Goal: Task Accomplishment & Management: Complete application form

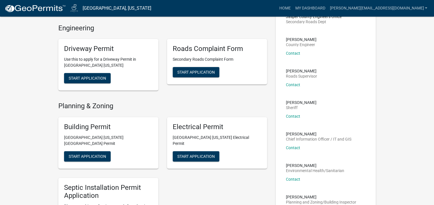
scroll to position [40, 0]
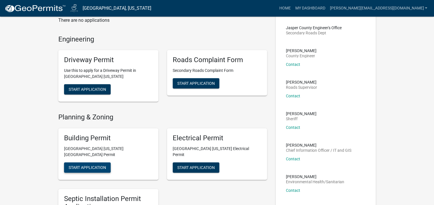
drag, startPoint x: 86, startPoint y: 160, endPoint x: 92, endPoint y: 156, distance: 8.0
click at [85, 165] on span "Start Application" at bounding box center [87, 167] width 37 height 5
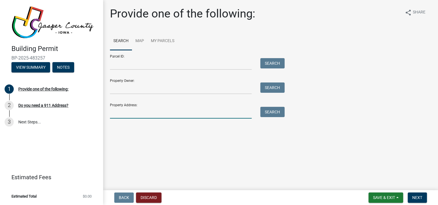
click at [153, 113] on input "Property Address:" at bounding box center [181, 113] width 142 height 12
click at [134, 110] on input "Property Address:" at bounding box center [181, 113] width 142 height 12
paste input "[STREET_ADDRESS]"
type input "[STREET_ADDRESS]"
click at [272, 114] on button "Search" at bounding box center [272, 112] width 24 height 10
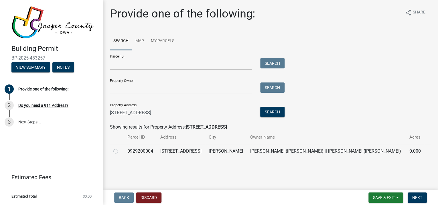
click at [120, 148] on label at bounding box center [120, 148] width 0 height 0
click at [120, 151] on input "radio" at bounding box center [122, 150] width 4 height 4
radio input "true"
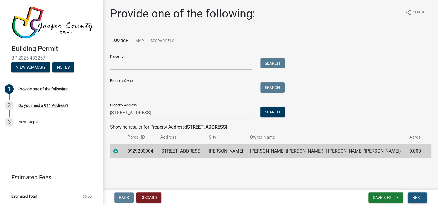
click at [418, 197] on span "Next" at bounding box center [417, 197] width 10 height 5
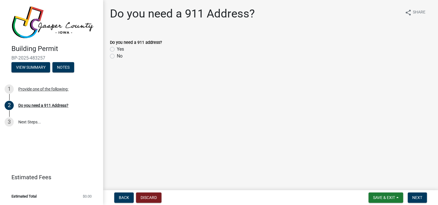
click at [117, 55] on label "No" at bounding box center [120, 56] width 6 height 7
click at [117, 55] on input "No" at bounding box center [119, 55] width 4 height 4
radio input "true"
click at [418, 197] on span "Next" at bounding box center [417, 197] width 10 height 5
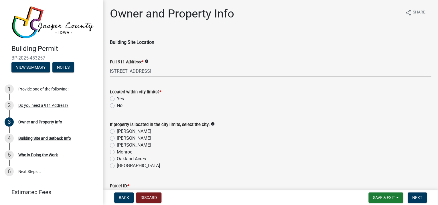
click at [117, 105] on label "No" at bounding box center [120, 105] width 6 height 7
click at [117, 105] on input "No" at bounding box center [119, 104] width 4 height 4
radio input "true"
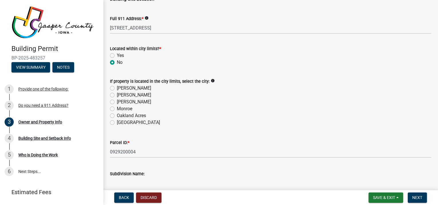
scroll to position [46, 0]
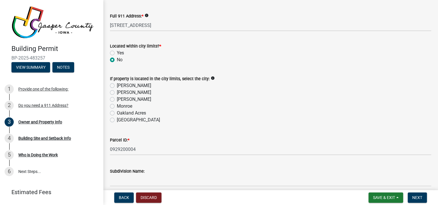
click at [117, 93] on label "[PERSON_NAME]" at bounding box center [134, 92] width 34 height 7
click at [117, 93] on input "[PERSON_NAME]" at bounding box center [119, 91] width 4 height 4
radio input "true"
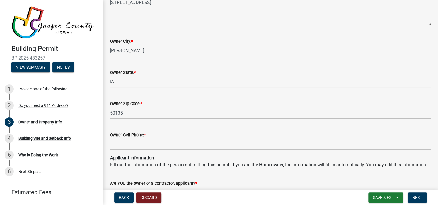
scroll to position [412, 0]
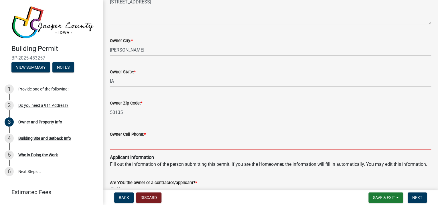
click at [173, 145] on input "Owner Cell Phone: *" at bounding box center [270, 144] width 321 height 12
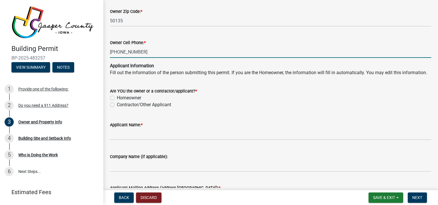
scroll to position [504, 0]
type input "[PHONE_NUMBER]"
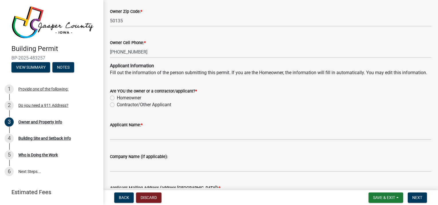
click at [117, 108] on label "Contractor/Other Applicant" at bounding box center [144, 104] width 54 height 7
click at [117, 105] on input "Contractor/Other Applicant" at bounding box center [119, 103] width 4 height 4
radio input "true"
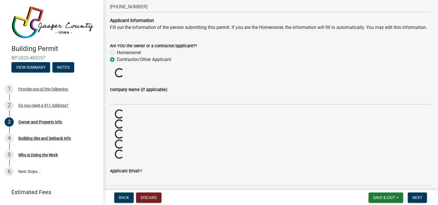
scroll to position [550, 0]
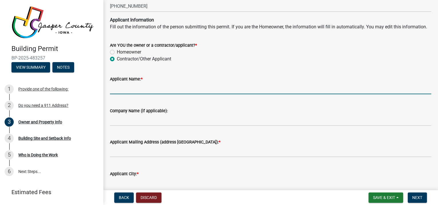
click at [149, 94] on input "Applicant Name: *" at bounding box center [270, 88] width 321 height 12
type input "[PERSON_NAME]"
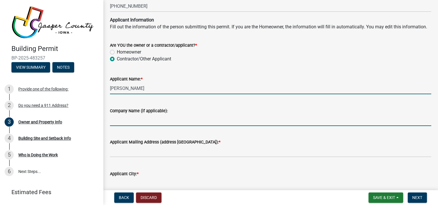
click at [133, 126] on input "Company Name (if applicable):" at bounding box center [270, 120] width 321 height 12
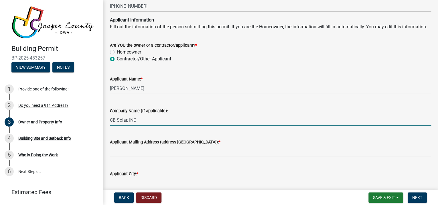
type input "CB Solar, INC"
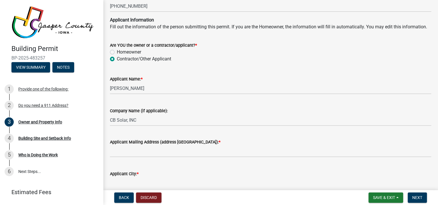
click at [223, 114] on div "Company Name (if applicable):" at bounding box center [270, 110] width 321 height 7
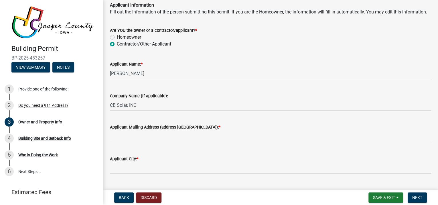
scroll to position [572, 0]
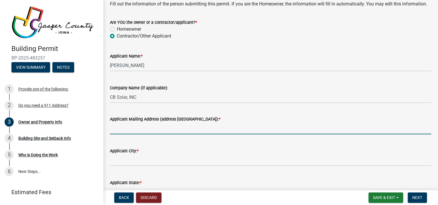
click at [183, 134] on input "Applicant Mailing Address (address [GEOGRAPHIC_DATA]): *" at bounding box center [270, 129] width 321 height 12
click at [217, 134] on input "[STREET_ADDRESS]" at bounding box center [270, 129] width 321 height 12
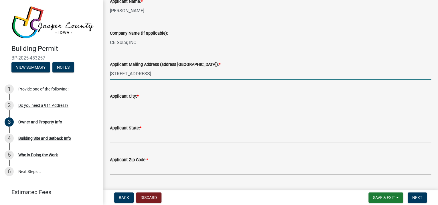
scroll to position [641, 0]
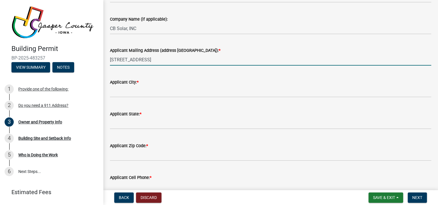
type input "[STREET_ADDRESS]"
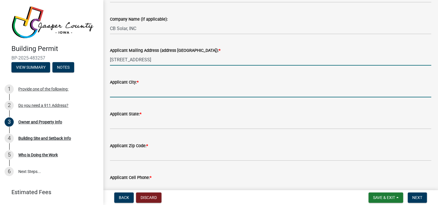
click at [199, 97] on input "Applicant City: *" at bounding box center [270, 92] width 321 height 12
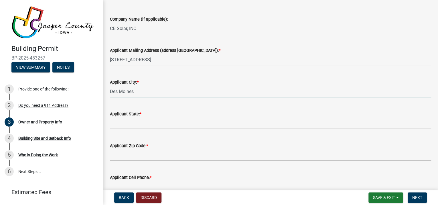
type input "Des Moines"
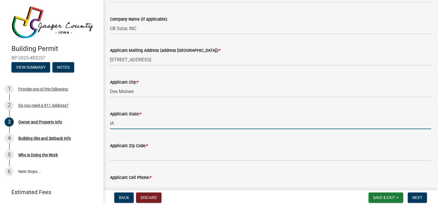
type input "IA"
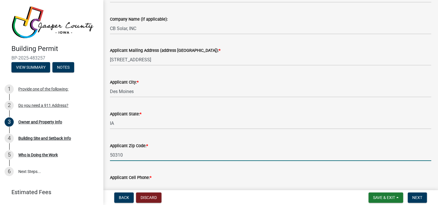
type input "50310"
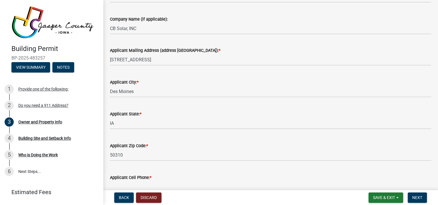
scroll to position [741, 0]
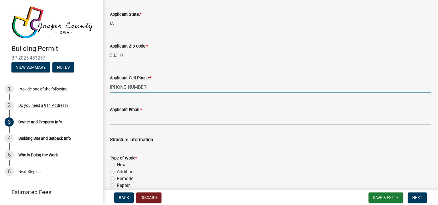
type input "[PHONE_NUMBER]"
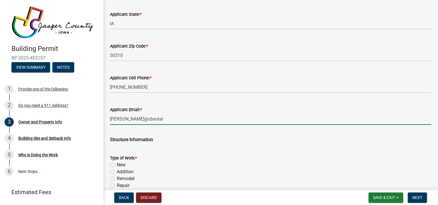
type input "[PERSON_NAME][EMAIL_ADDRESS][DOMAIN_NAME]"
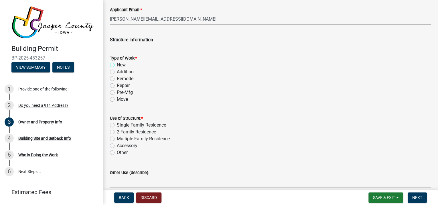
scroll to position [855, 0]
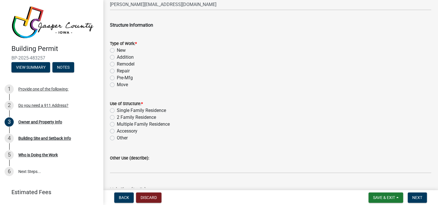
click at [112, 68] on div "Remodel" at bounding box center [270, 64] width 321 height 7
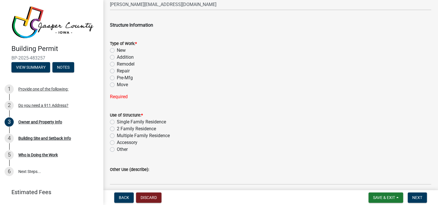
click at [117, 68] on label "Remodel" at bounding box center [126, 64] width 18 height 7
click at [117, 64] on input "Remodel" at bounding box center [119, 63] width 4 height 4
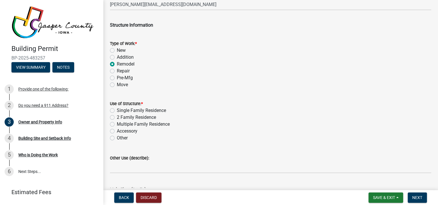
radio input "true"
click at [117, 141] on label "Other" at bounding box center [122, 138] width 11 height 7
click at [117, 138] on input "Other" at bounding box center [119, 137] width 4 height 4
radio input "true"
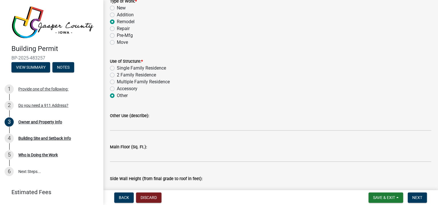
scroll to position [901, 0]
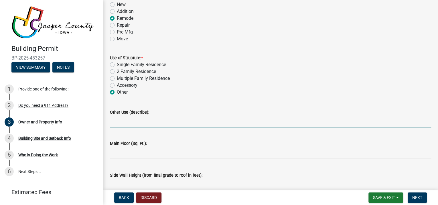
click at [139, 127] on input "Other Use (describe):" at bounding box center [270, 122] width 321 height 12
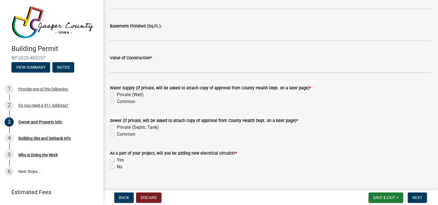
scroll to position [1222, 0]
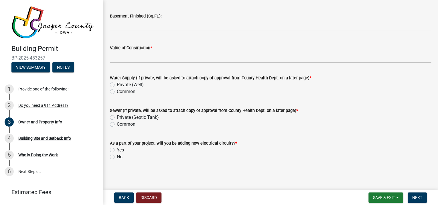
type input "Installing solar panels on the roof"
click at [117, 153] on label "Yes" at bounding box center [120, 150] width 7 height 7
click at [117, 150] on input "Yes" at bounding box center [119, 149] width 4 height 4
radio input "true"
click at [117, 128] on label "Common" at bounding box center [126, 124] width 19 height 7
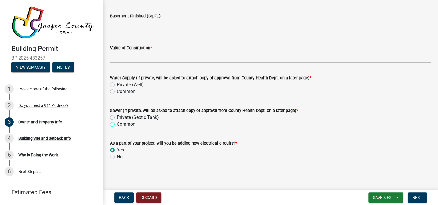
click at [117, 125] on input "Common" at bounding box center [119, 123] width 4 height 4
radio input "true"
click at [117, 95] on label "Common" at bounding box center [126, 91] width 19 height 7
click at [117, 92] on input "Common" at bounding box center [119, 90] width 4 height 4
radio input "true"
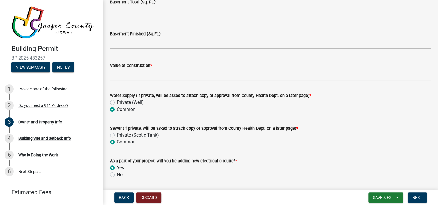
scroll to position [1204, 0]
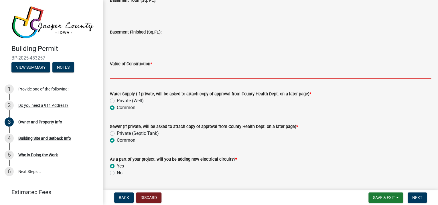
click at [164, 78] on input "Value of Construction *" at bounding box center [270, 73] width 321 height 12
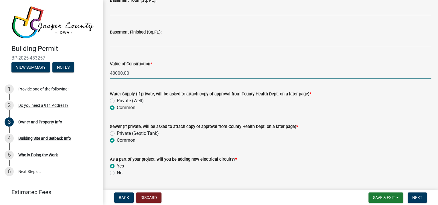
type input "43000.00"
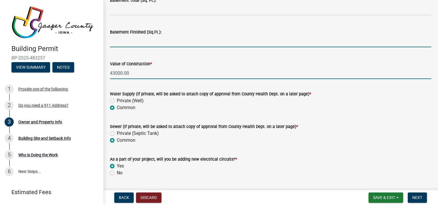
click at [127, 47] on input "text" at bounding box center [270, 41] width 321 height 12
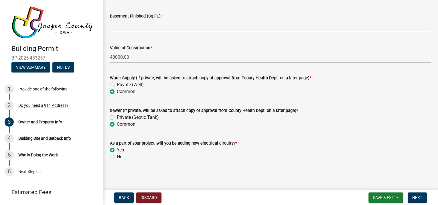
scroll to position [1227, 0]
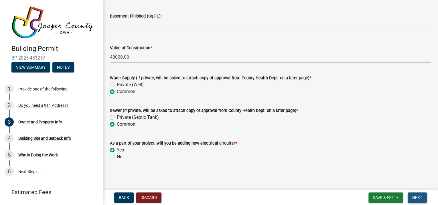
click at [422, 199] on button "Next" at bounding box center [417, 197] width 19 height 10
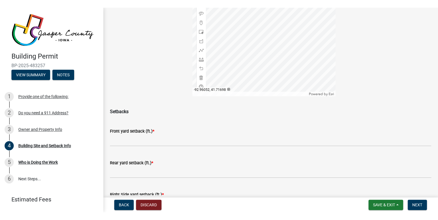
scroll to position [114, 0]
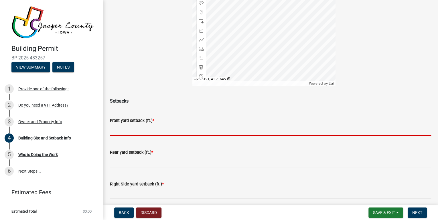
click at [187, 135] on input "text" at bounding box center [270, 130] width 321 height 12
click at [193, 135] on input "text" at bounding box center [270, 130] width 321 height 12
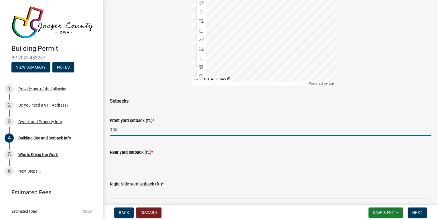
type input "106"
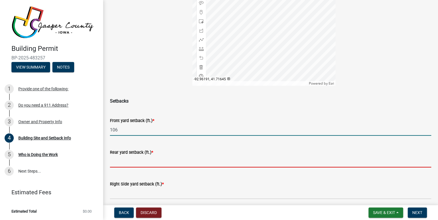
click at [136, 168] on input "text" at bounding box center [270, 162] width 321 height 12
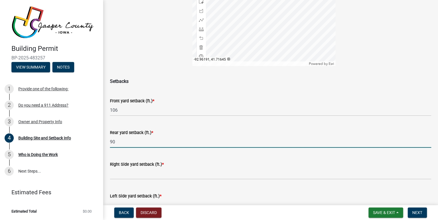
scroll to position [183, 0]
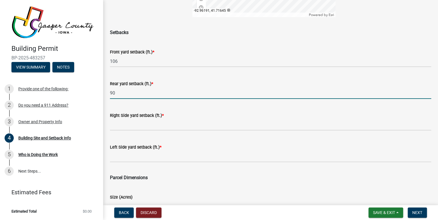
type input "90"
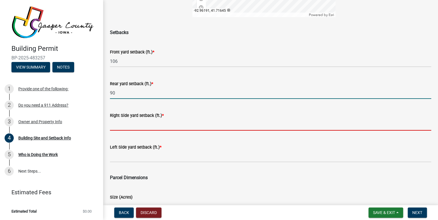
drag, startPoint x: 123, startPoint y: 132, endPoint x: 105, endPoint y: 135, distance: 17.7
click at [123, 131] on input "text" at bounding box center [270, 125] width 321 height 12
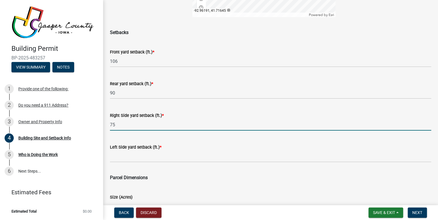
type input "75"
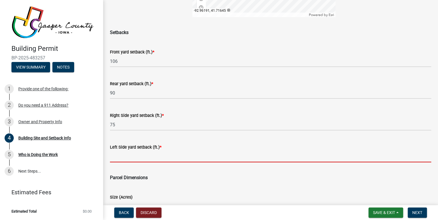
click at [118, 163] on input "text" at bounding box center [270, 157] width 321 height 12
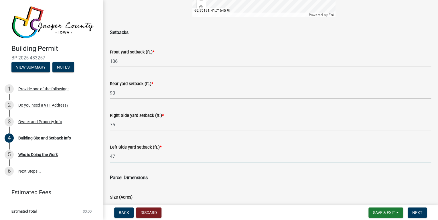
type input "47"
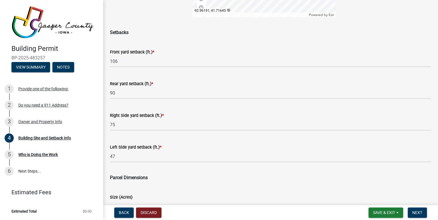
click at [126, 181] on span "Parcel Dimensions" at bounding box center [129, 177] width 38 height 5
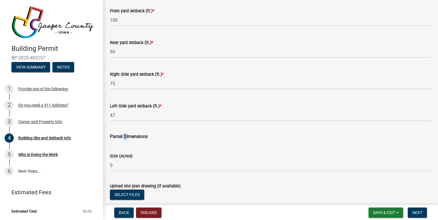
scroll to position [268, 0]
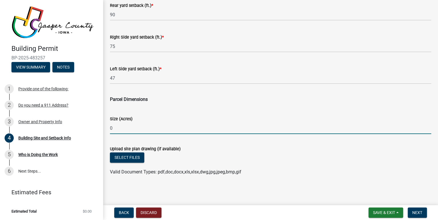
click at [131, 129] on input "0" at bounding box center [270, 129] width 321 height 12
type input "1050"
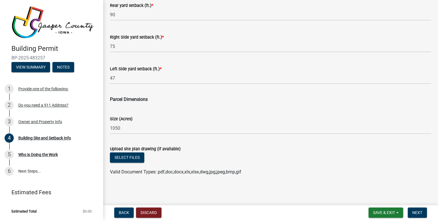
click at [160, 186] on main "Building Site and Setback Info share Share A site plan drawing is required for …" at bounding box center [270, 101] width 335 height 203
click at [127, 162] on button "Select files" at bounding box center [127, 158] width 34 height 10
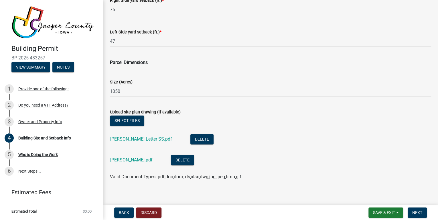
scroll to position [310, 0]
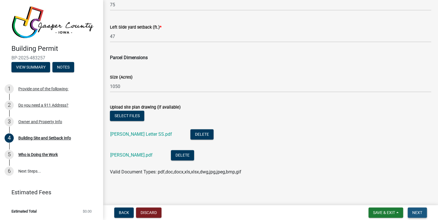
click at [415, 205] on button "Next" at bounding box center [417, 213] width 19 height 10
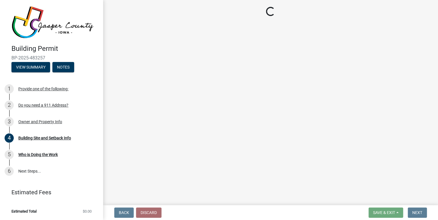
scroll to position [0, 0]
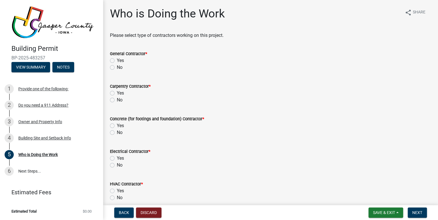
click at [117, 60] on label "Yes" at bounding box center [120, 60] width 7 height 7
click at [117, 60] on input "Yes" at bounding box center [119, 59] width 4 height 4
radio input "true"
click at [117, 101] on label "No" at bounding box center [120, 100] width 6 height 7
click at [117, 100] on input "No" at bounding box center [119, 99] width 4 height 4
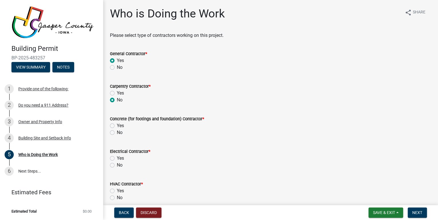
radio input "true"
click at [111, 137] on wm-data-entity-input "Concrete (for footings and foundation) Contractor * Yes No" at bounding box center [270, 125] width 321 height 33
click at [117, 133] on label "No" at bounding box center [120, 132] width 6 height 7
click at [117, 133] on input "No" at bounding box center [119, 131] width 4 height 4
radio input "true"
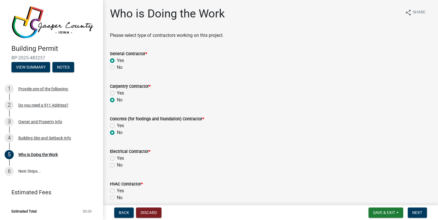
click at [117, 159] on label "Yes" at bounding box center [120, 158] width 7 height 7
click at [117, 159] on input "Yes" at bounding box center [119, 157] width 4 height 4
radio input "true"
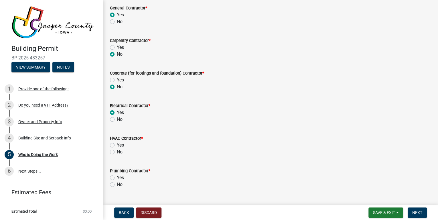
click at [117, 151] on label "No" at bounding box center [120, 152] width 6 height 7
click at [117, 151] on input "No" at bounding box center [119, 151] width 4 height 4
radio input "true"
click at [117, 185] on label "No" at bounding box center [120, 184] width 6 height 7
click at [117, 185] on input "No" at bounding box center [119, 183] width 4 height 4
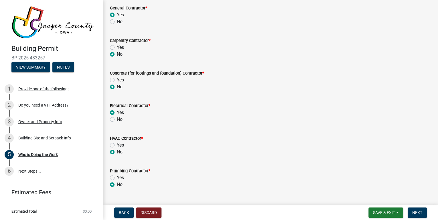
radio input "true"
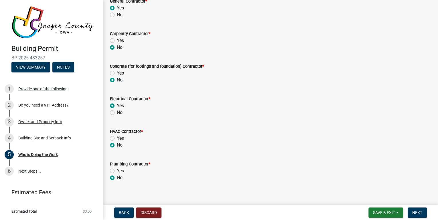
scroll to position [58, 0]
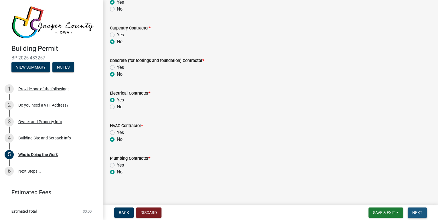
click at [416, 205] on span "Next" at bounding box center [417, 213] width 10 height 5
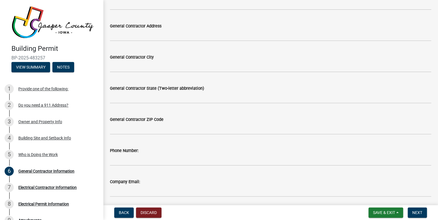
scroll to position [0, 0]
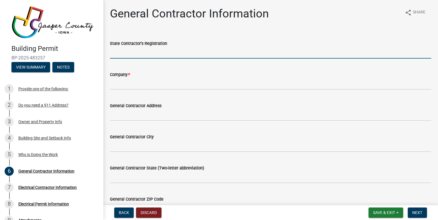
click at [135, 55] on input "State Contractor's Registration" at bounding box center [270, 53] width 321 height 12
type input "C120746"
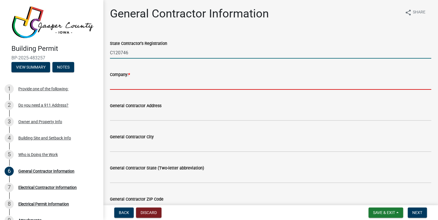
type input "CB Solar Inc"
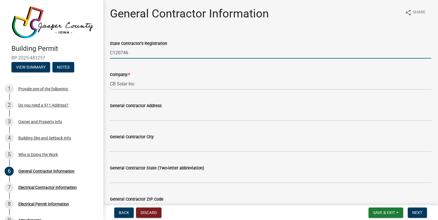
type input "[STREET_ADDRESS]"
type input "Des Moines"
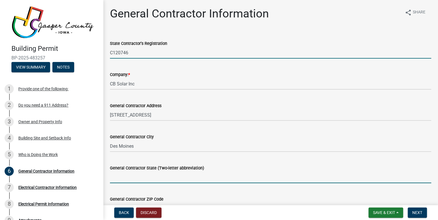
type input "IA"
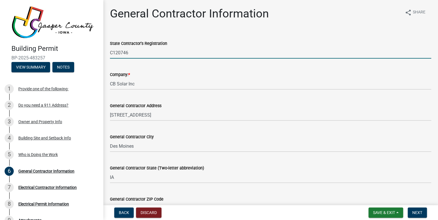
type input "50310"
type input "5153314200"
type input "[PERSON_NAME][EMAIL_ADDRESS][DOMAIN_NAME]"
type input "[PERSON_NAME]"
type input "[PERSON_NAME][EMAIL_ADDRESS][DOMAIN_NAME]"
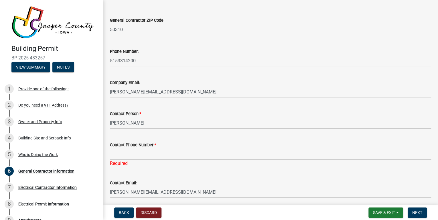
scroll to position [183, 0]
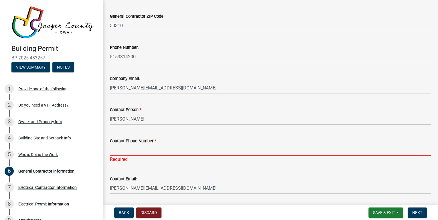
click at [220, 147] on input "Contact Phone Number: *" at bounding box center [270, 151] width 321 height 12
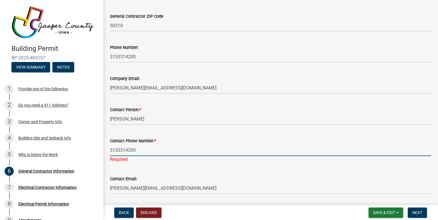
type input "5153314200"
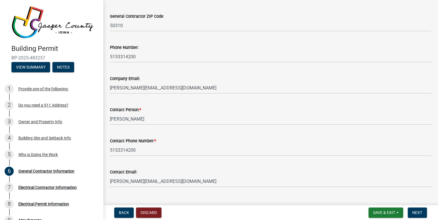
click at [247, 166] on wm-data-entity-input-list "State Contractor's Registration C120746 Company: * CB Solar Inc General Contrac…" at bounding box center [270, 20] width 321 height 343
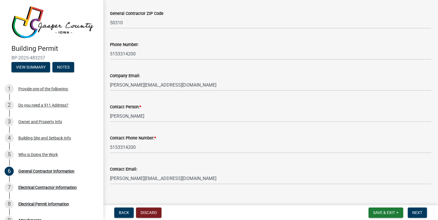
scroll to position [194, 0]
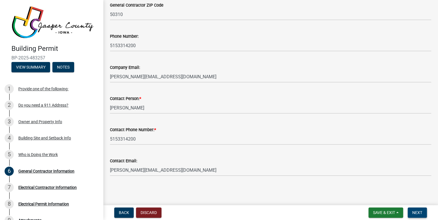
click at [421, 205] on span "Next" at bounding box center [417, 213] width 10 height 5
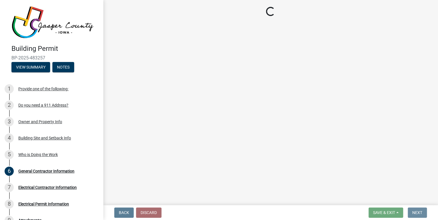
scroll to position [0, 0]
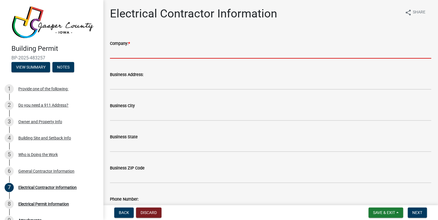
click at [155, 51] on input "Company: *" at bounding box center [270, 53] width 321 height 12
click at [135, 49] on input "Company: *" at bounding box center [270, 53] width 321 height 12
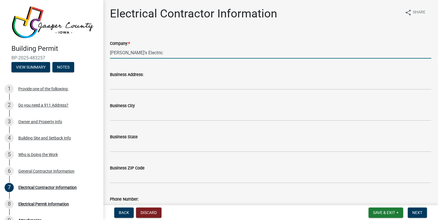
type input "[PERSON_NAME]'s Electric"
type input "6417510160"
type input "[PERSON_NAME]"
type input "[EMAIL_ADDRESS][DOMAIN_NAME]"
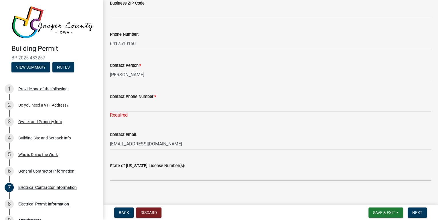
scroll to position [170, 0]
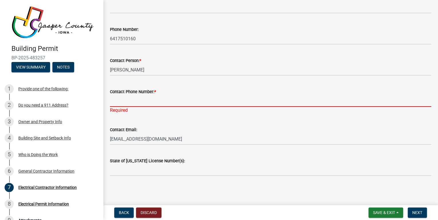
click at [124, 100] on input "Contact Phone Number: *" at bounding box center [270, 101] width 321 height 12
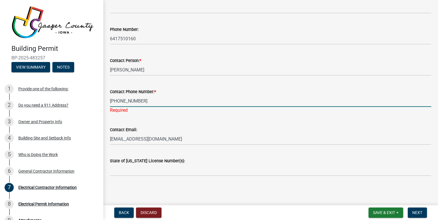
type input "[PHONE_NUMBER]"
click at [171, 185] on div "Electrical Contractor Information share Share Company: * [PERSON_NAME]'s Electr…" at bounding box center [271, 11] width 330 height 349
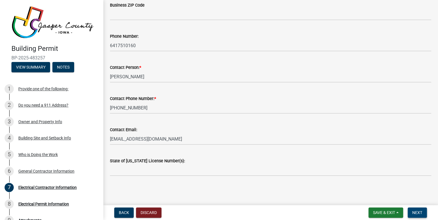
click at [418, 205] on button "Next" at bounding box center [417, 213] width 19 height 10
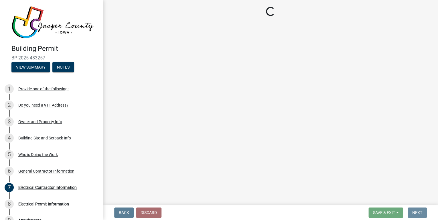
scroll to position [0, 0]
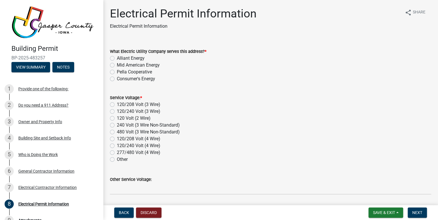
click at [117, 58] on label "Alliant Energy" at bounding box center [131, 58] width 28 height 7
click at [117, 58] on input "Alliant Energy" at bounding box center [119, 57] width 4 height 4
radio input "true"
click at [117, 112] on label "120/240 Volt (3 Wire)" at bounding box center [139, 111] width 44 height 7
click at [117, 112] on input "120/240 Volt (3 Wire)" at bounding box center [119, 110] width 4 height 4
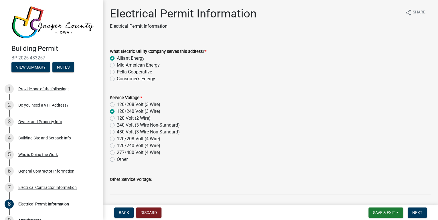
radio input "true"
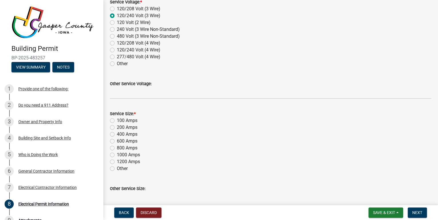
scroll to position [114, 0]
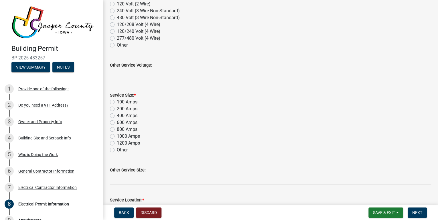
click at [117, 109] on label "200 Amps" at bounding box center [127, 109] width 21 height 7
click at [117, 109] on input "200 Amps" at bounding box center [119, 108] width 4 height 4
radio input "true"
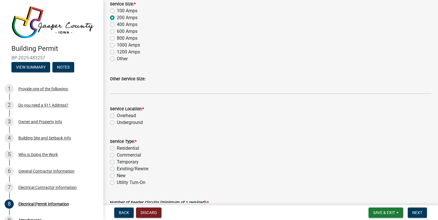
scroll to position [206, 0]
click at [117, 149] on label "Residential" at bounding box center [128, 148] width 22 height 7
click at [117, 149] on input "Residential" at bounding box center [119, 147] width 4 height 4
radio input "true"
click at [117, 121] on label "Underground" at bounding box center [130, 122] width 26 height 7
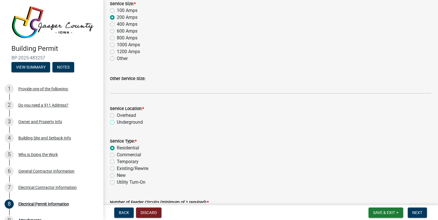
click at [117, 121] on input "Underground" at bounding box center [119, 121] width 4 height 4
radio input "true"
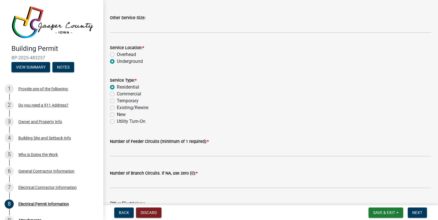
scroll to position [275, 0]
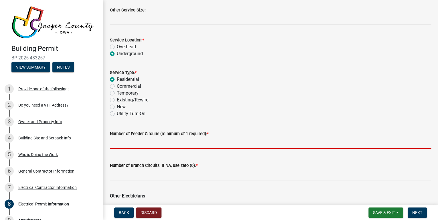
click at [139, 145] on input "text" at bounding box center [270, 143] width 321 height 12
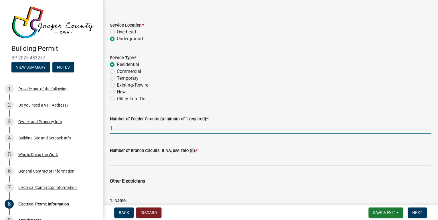
scroll to position [298, 0]
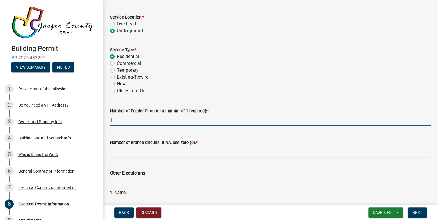
type input "1"
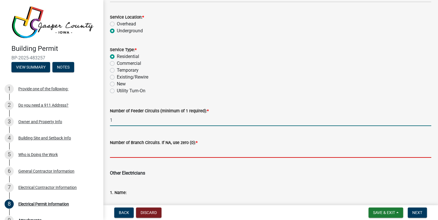
click at [134, 150] on input "text" at bounding box center [270, 152] width 321 height 12
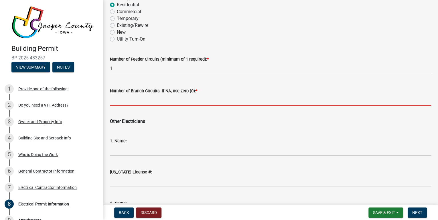
scroll to position [366, 0]
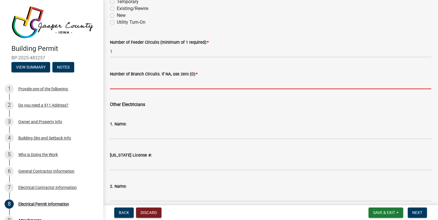
type input "1"
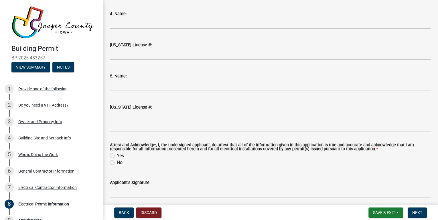
scroll to position [710, 0]
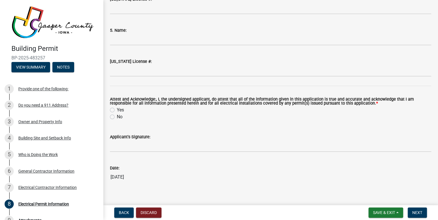
click at [117, 108] on label "Yes" at bounding box center [120, 110] width 7 height 7
click at [117, 108] on input "Yes" at bounding box center [119, 109] width 4 height 4
radio input "true"
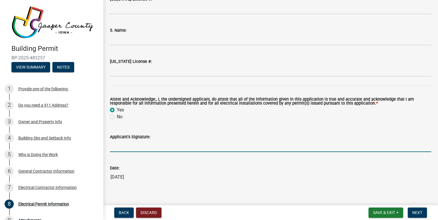
click at [117, 143] on input "Applicant's Signature:" at bounding box center [270, 147] width 321 height 12
type input "[PERSON_NAME]"
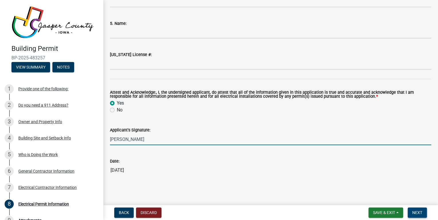
click at [416, 205] on button "Next" at bounding box center [417, 213] width 19 height 10
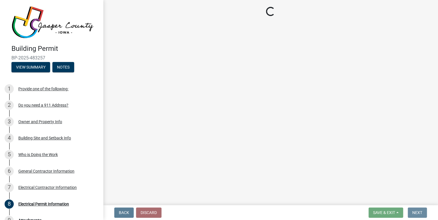
scroll to position [0, 0]
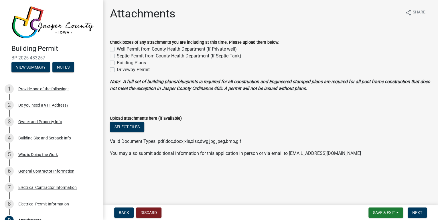
click at [117, 64] on label "Building Plans" at bounding box center [131, 63] width 29 height 7
click at [117, 63] on input "Building Plans" at bounding box center [119, 62] width 4 height 4
checkbox input "true"
checkbox input "false"
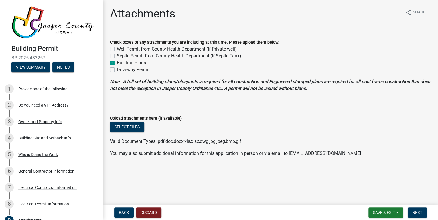
checkbox input "true"
checkbox input "false"
click at [134, 126] on button "Select files" at bounding box center [127, 127] width 34 height 10
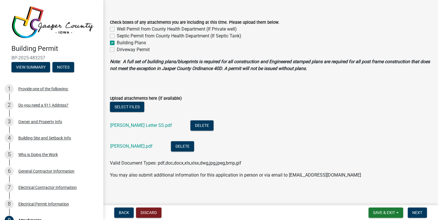
scroll to position [23, 0]
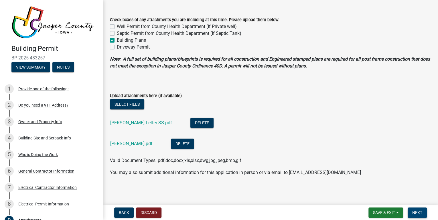
click at [416, 205] on span "Next" at bounding box center [417, 213] width 10 height 5
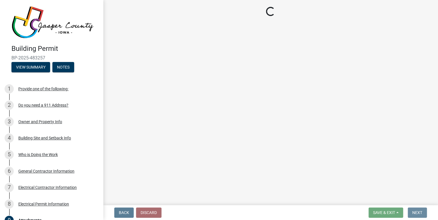
scroll to position [0, 0]
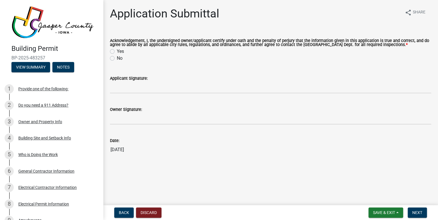
click at [115, 51] on div "Yes" at bounding box center [270, 51] width 321 height 7
click at [117, 52] on label "Yes" at bounding box center [120, 51] width 7 height 7
click at [117, 52] on input "Yes" at bounding box center [119, 50] width 4 height 4
radio input "true"
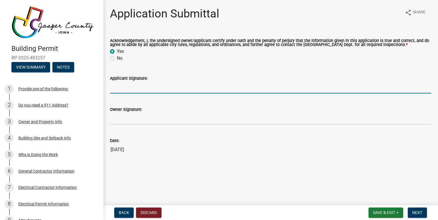
click at [131, 87] on input "Applicant Signature:" at bounding box center [270, 88] width 321 height 12
type input "[PERSON_NAME]"
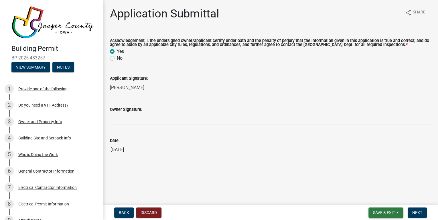
click at [403, 205] on form "Save & Exit Save Save & Exit Next" at bounding box center [397, 213] width 63 height 10
click at [415, 205] on span "Next" at bounding box center [417, 213] width 10 height 5
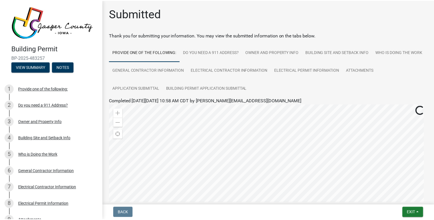
scroll to position [106, 0]
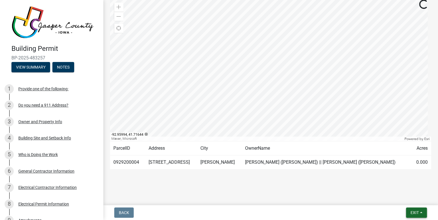
click at [411, 205] on span "Exit" at bounding box center [414, 213] width 8 height 5
click at [404, 196] on button "Save & Exit" at bounding box center [404, 198] width 46 height 14
